Goal: Information Seeking & Learning: Learn about a topic

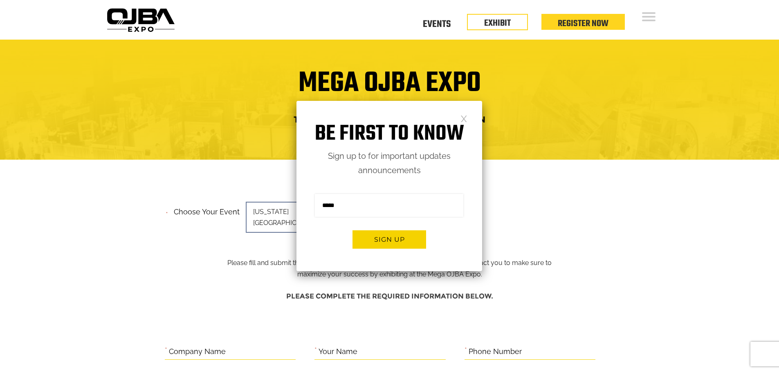
click at [462, 117] on link at bounding box center [463, 118] width 7 height 7
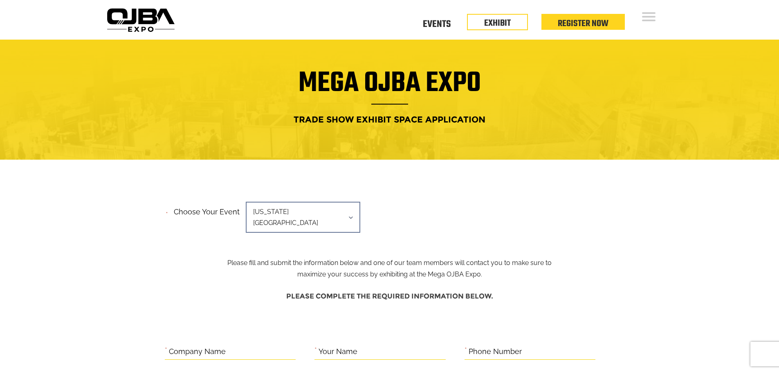
click at [350, 211] on span "[US_STATE][GEOGRAPHIC_DATA]" at bounding box center [303, 217] width 114 height 31
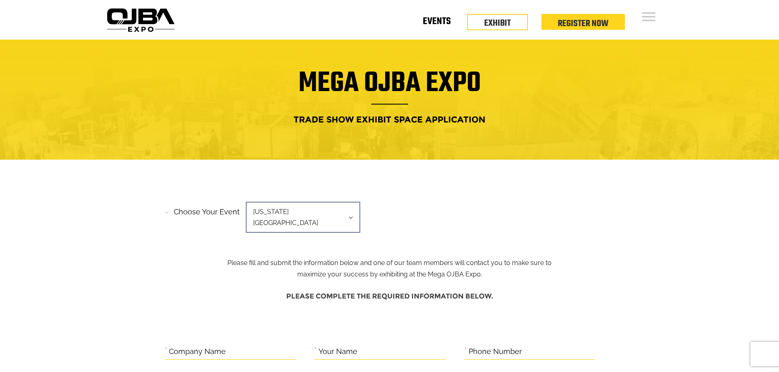
click at [445, 25] on link "Events" at bounding box center [437, 23] width 28 height 3
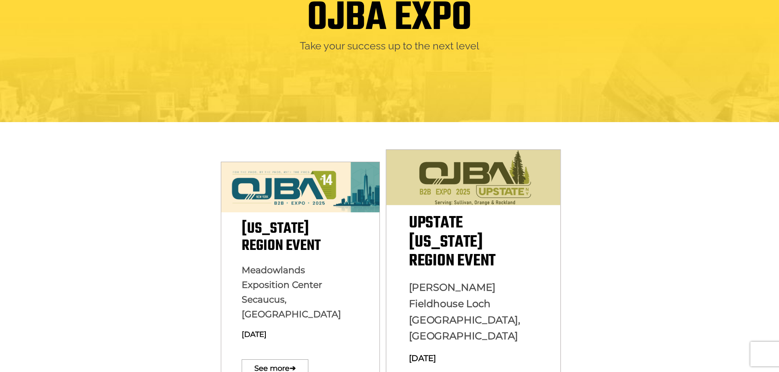
scroll to position [164, 0]
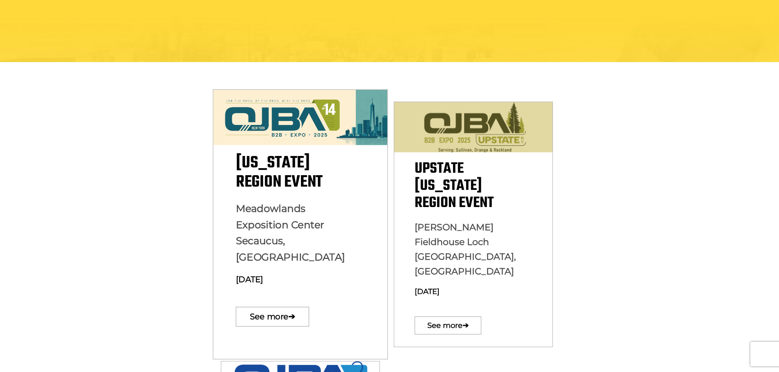
click at [290, 120] on img at bounding box center [300, 118] width 174 height 56
